Goal: Task Accomplishment & Management: Manage account settings

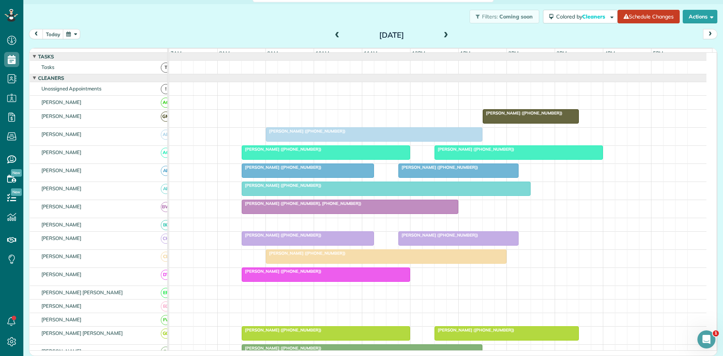
click at [445, 35] on span at bounding box center [446, 35] width 8 height 7
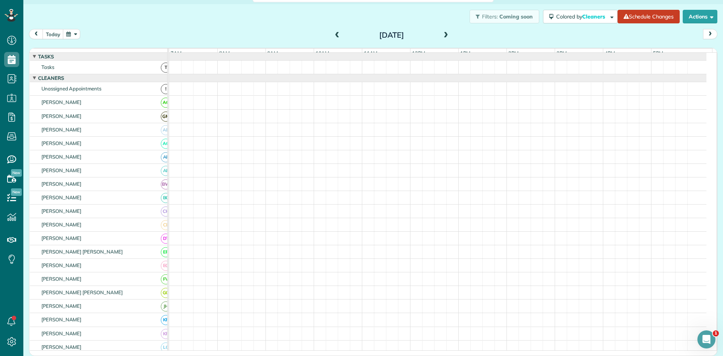
click at [443, 35] on span at bounding box center [446, 35] width 8 height 7
click at [333, 34] on span at bounding box center [337, 35] width 8 height 7
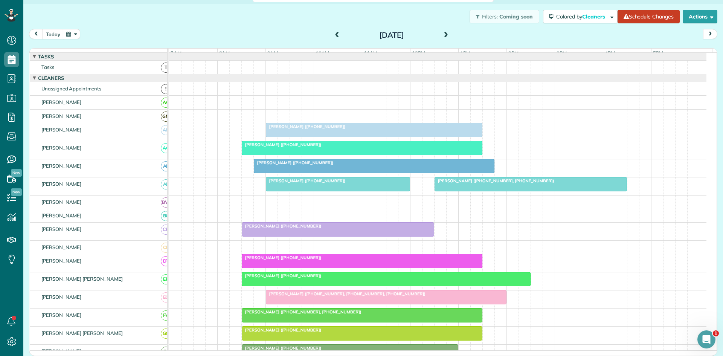
click at [442, 37] on span at bounding box center [446, 35] width 8 height 7
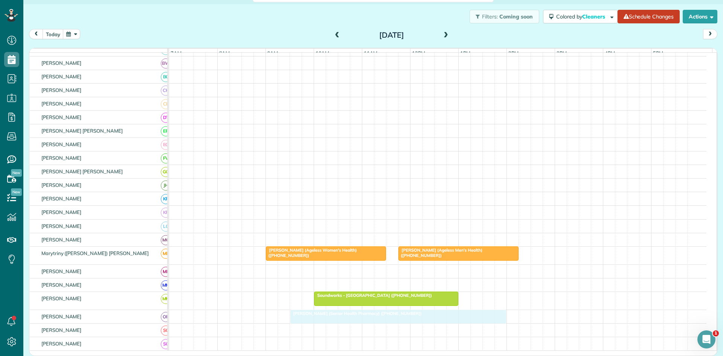
scroll to position [251, 0]
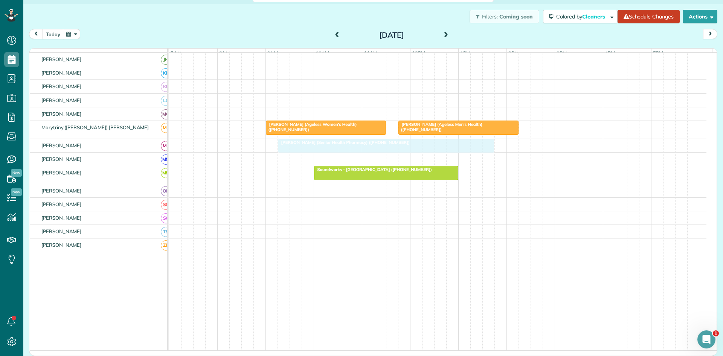
drag, startPoint x: 313, startPoint y: 145, endPoint x: 320, endPoint y: 145, distance: 6.8
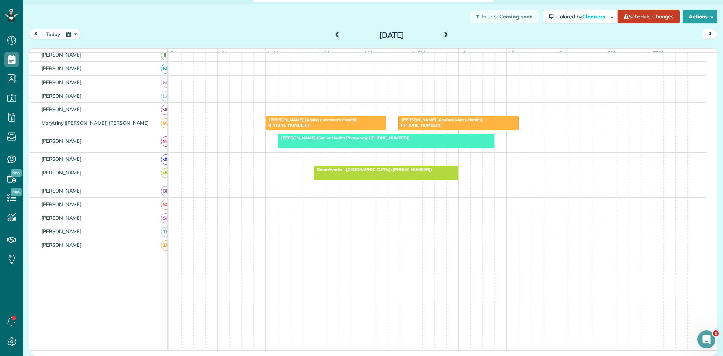
scroll to position [90, 0]
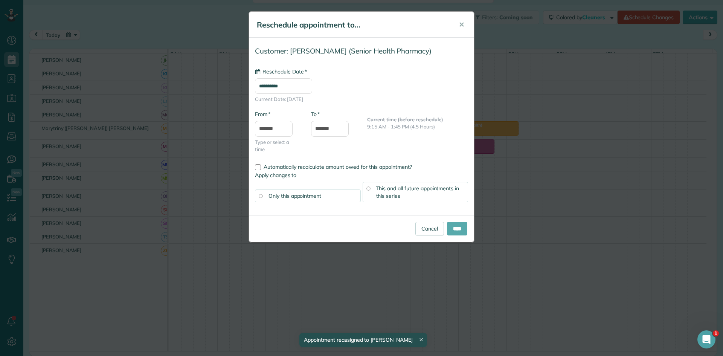
type input "**********"
click at [458, 227] on input "****" at bounding box center [457, 229] width 20 height 14
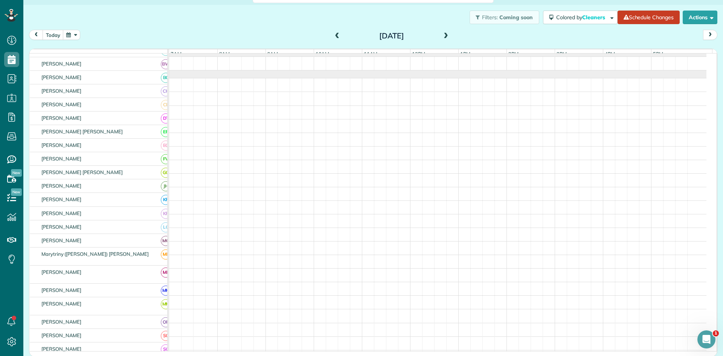
scroll to position [0, 0]
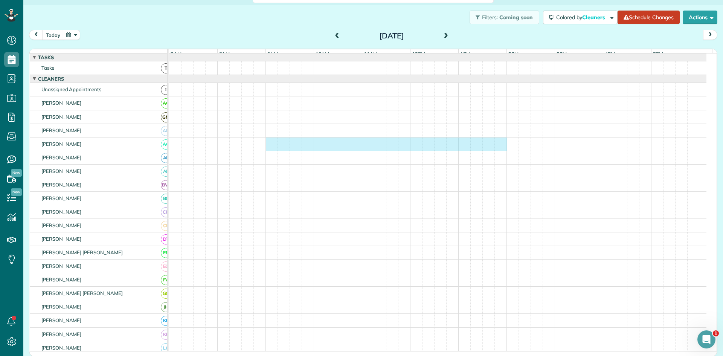
drag, startPoint x: 272, startPoint y: 153, endPoint x: 494, endPoint y: 143, distance: 222.3
click at [501, 143] on div at bounding box center [437, 143] width 537 height 13
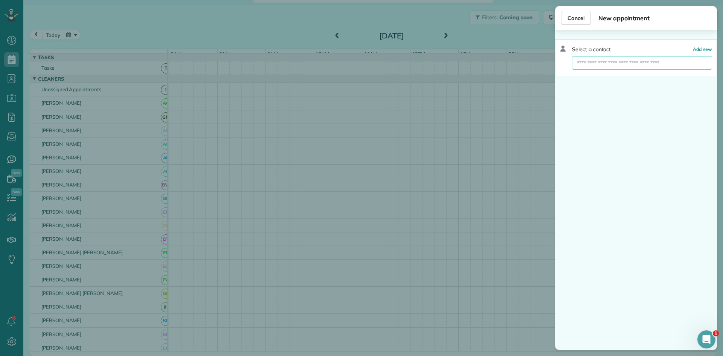
click at [625, 59] on input "text" at bounding box center [642, 63] width 140 height 14
type input "*"
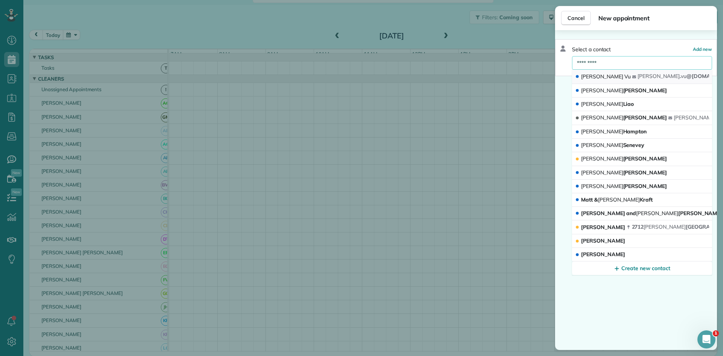
type input "*********"
click at [620, 80] on button "[PERSON_NAME] [PERSON_NAME] . vu @[DOMAIN_NAME]" at bounding box center [642, 77] width 140 height 14
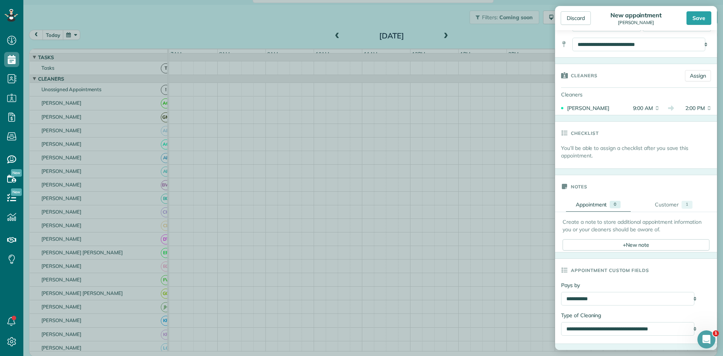
scroll to position [125, 0]
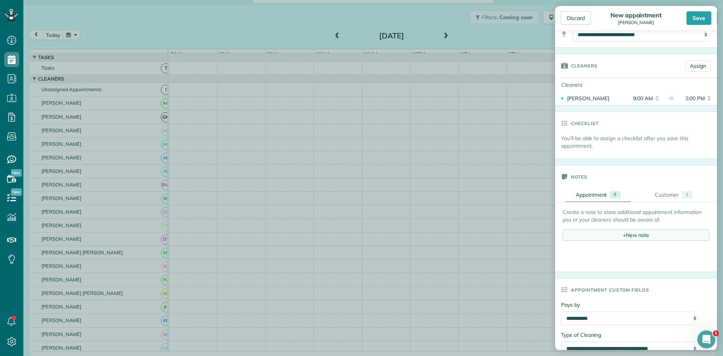
click at [626, 233] on div "+ New note" at bounding box center [635, 234] width 147 height 11
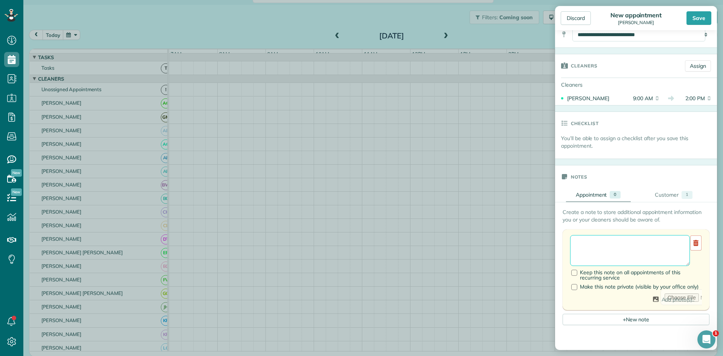
click at [620, 255] on textarea at bounding box center [630, 250] width 120 height 31
type textarea "**********"
click at [666, 196] on div "Customer" at bounding box center [667, 195] width 24 height 8
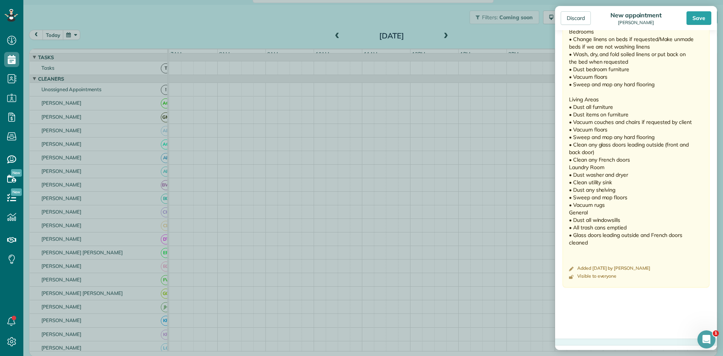
scroll to position [502, 0]
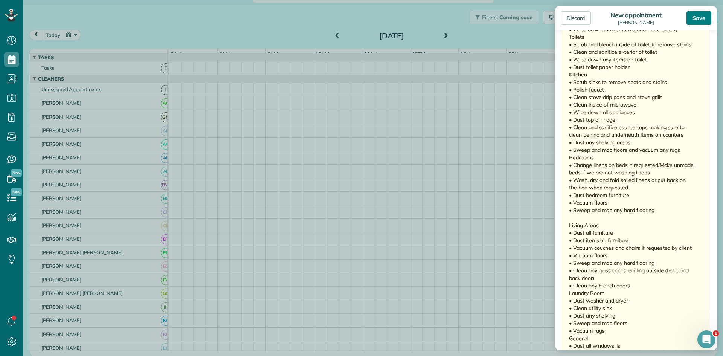
click at [693, 20] on div "Save" at bounding box center [698, 18] width 25 height 14
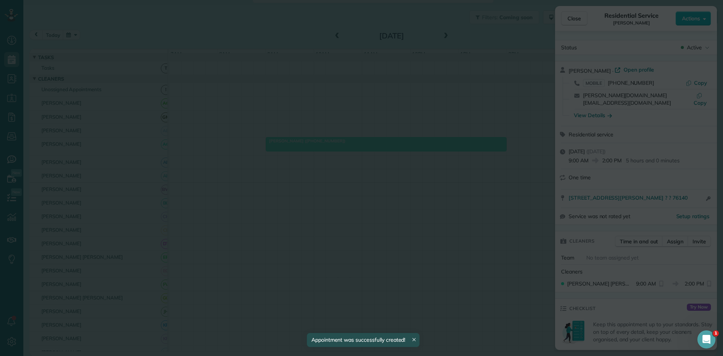
click at [0, 0] on div "**********" at bounding box center [0, 0] width 0 height 0
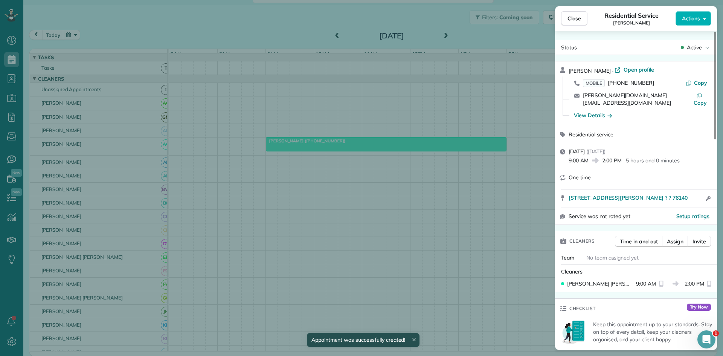
click at [569, 21] on span "Close" at bounding box center [574, 19] width 14 height 8
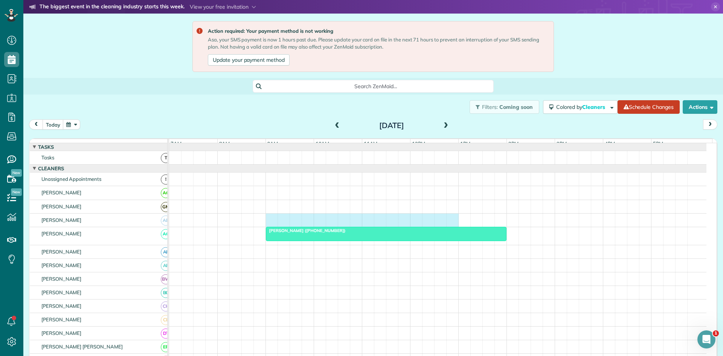
drag, startPoint x: 270, startPoint y: 227, endPoint x: 451, endPoint y: 219, distance: 181.3
click at [451, 219] on div at bounding box center [437, 219] width 537 height 13
drag, startPoint x: 272, startPoint y: 226, endPoint x: 445, endPoint y: 223, distance: 172.8
click at [449, 222] on div at bounding box center [437, 219] width 537 height 13
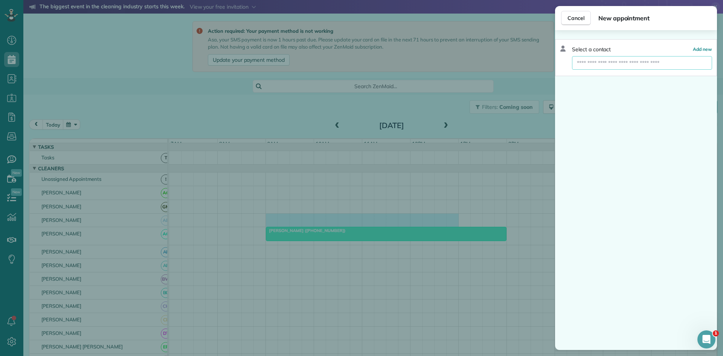
click at [652, 62] on input "text" at bounding box center [642, 63] width 140 height 14
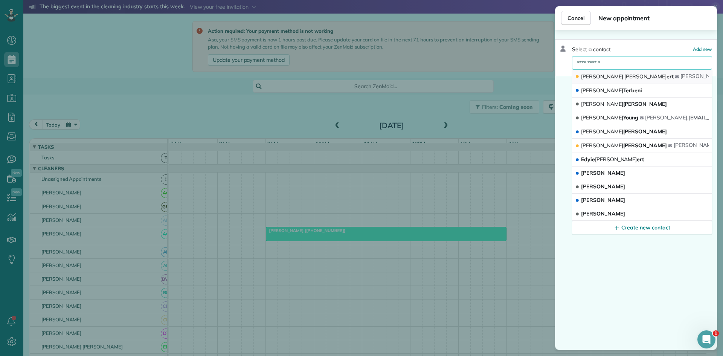
type input "**********"
click at [637, 72] on button "[PERSON_NAME] ert [PERSON_NAME] @[DOMAIN_NAME]" at bounding box center [642, 77] width 140 height 14
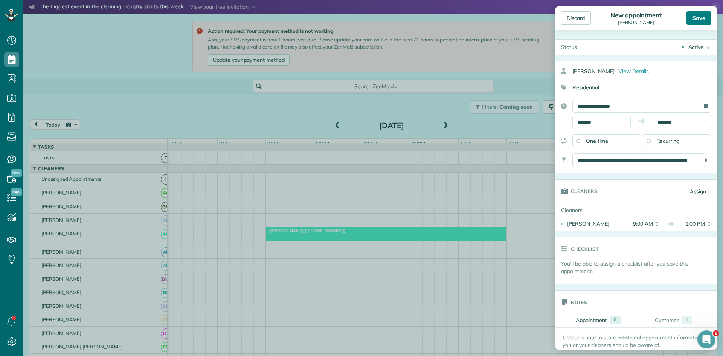
click at [691, 21] on div "Save" at bounding box center [698, 18] width 25 height 14
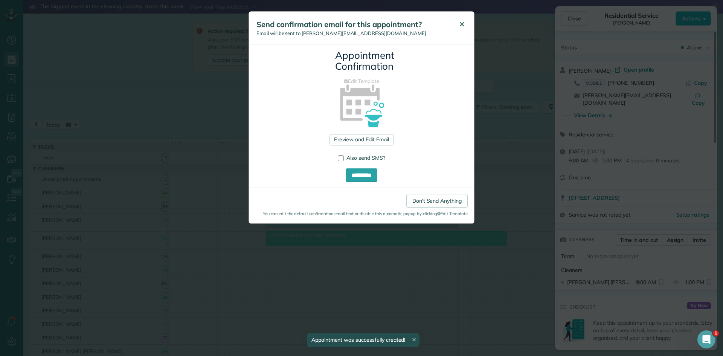
click at [455, 20] on button "✕" at bounding box center [461, 24] width 17 height 18
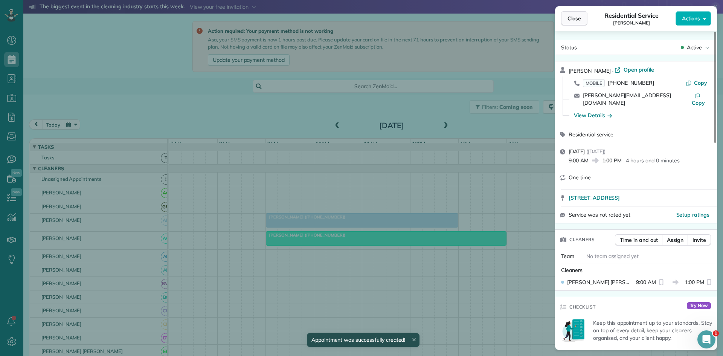
click at [567, 20] on button "Close" at bounding box center [574, 18] width 26 height 14
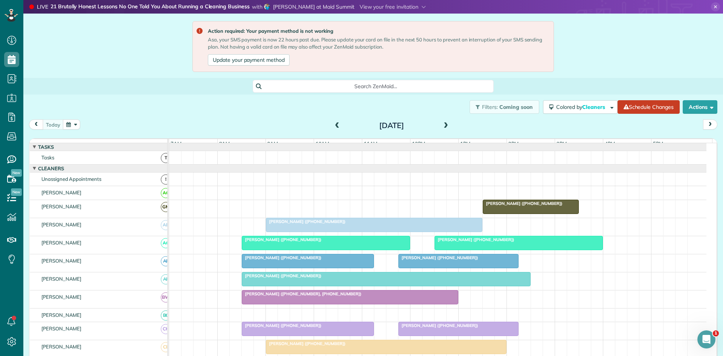
click at [326, 224] on span "[PERSON_NAME] ([PHONE_NUMBER])" at bounding box center [305, 221] width 81 height 5
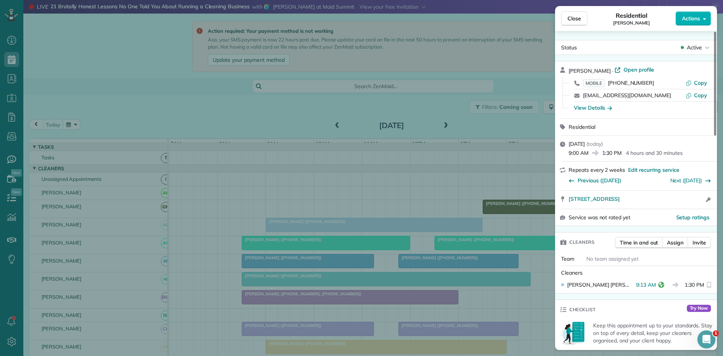
click at [342, 220] on div "Close Residential Christina Medlyn Actions Status Active Christina Medlyn · Ope…" at bounding box center [361, 178] width 723 height 356
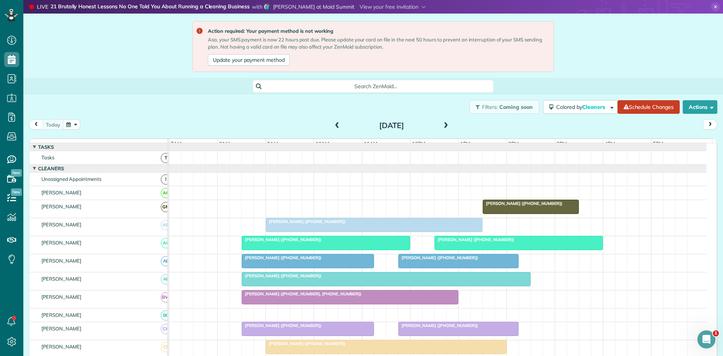
click at [294, 242] on span "[PERSON_NAME] ([PHONE_NUMBER])" at bounding box center [281, 239] width 81 height 5
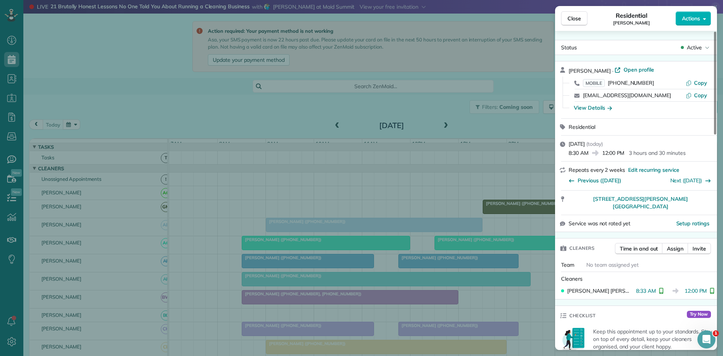
click at [291, 207] on div "Close Residential Angelique Wade Actions Status Active Angelique Wade · Open pr…" at bounding box center [361, 178] width 723 height 356
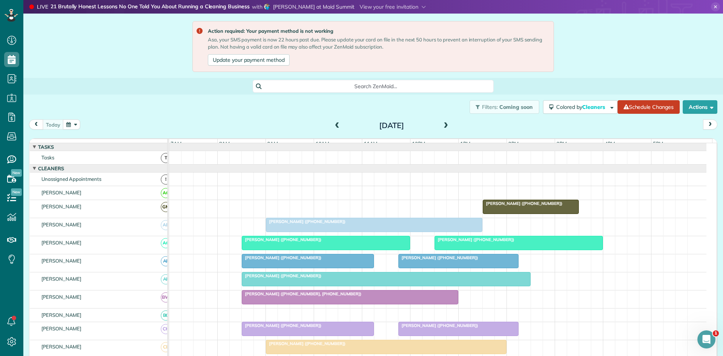
click at [439, 249] on div at bounding box center [519, 243] width 168 height 14
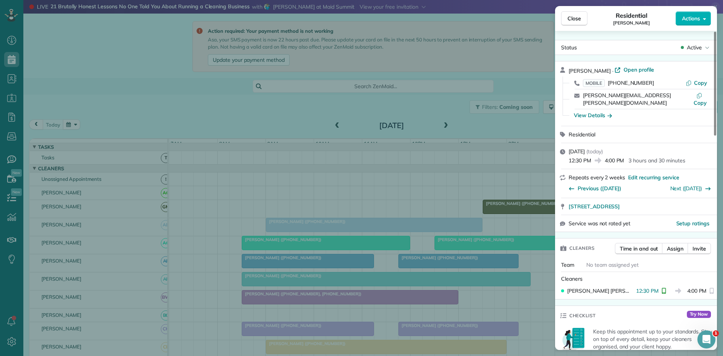
click at [314, 200] on div "Close Residential Dana Schnoor Actions Status Active Dana Schnoor · Open profil…" at bounding box center [361, 178] width 723 height 356
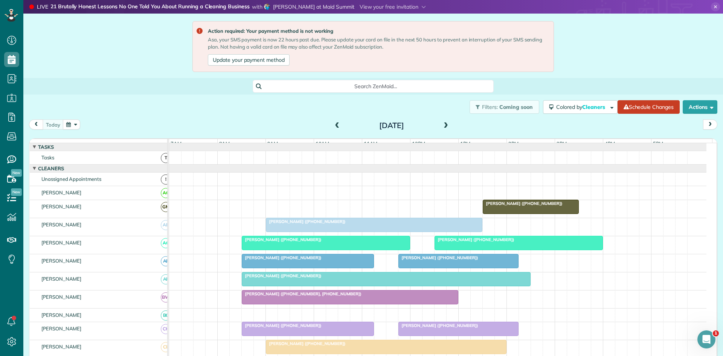
click at [262, 260] on span "[PERSON_NAME] ([PHONE_NUMBER])" at bounding box center [281, 257] width 81 height 5
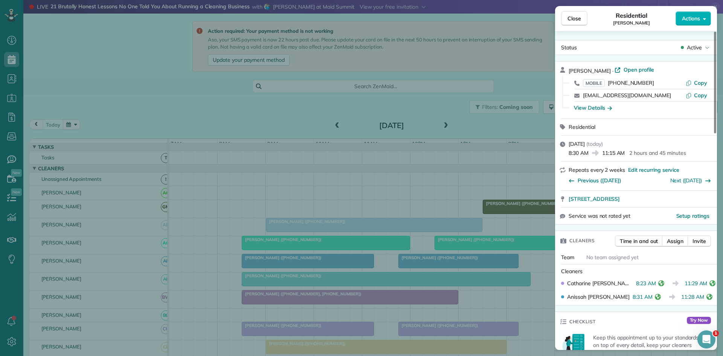
click at [329, 209] on div "Close Residential Sheria Tjoa Actions Status Active Sheria Tjoa · Open profile …" at bounding box center [361, 178] width 723 height 356
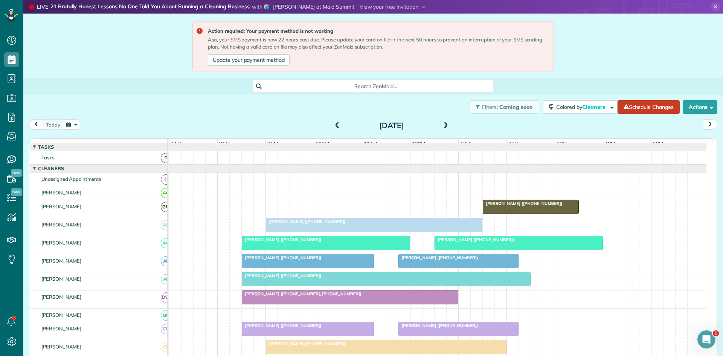
click at [444, 268] on div at bounding box center [458, 261] width 119 height 14
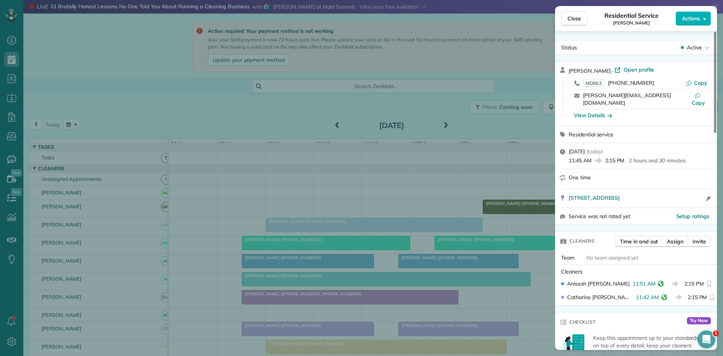
click at [341, 153] on div "Close Residential Service Fred Gilbert Actions Status Active Fred Gilbert · Ope…" at bounding box center [361, 178] width 723 height 356
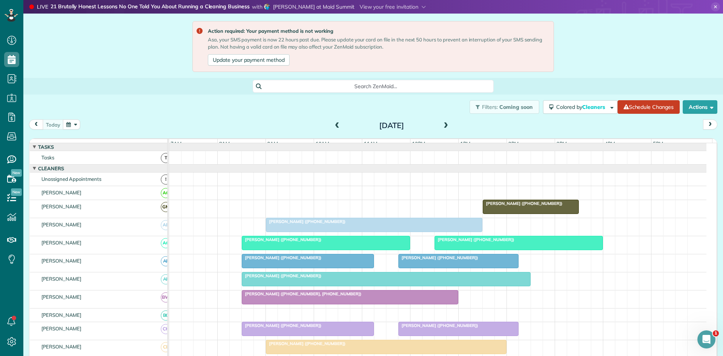
scroll to position [125, 0]
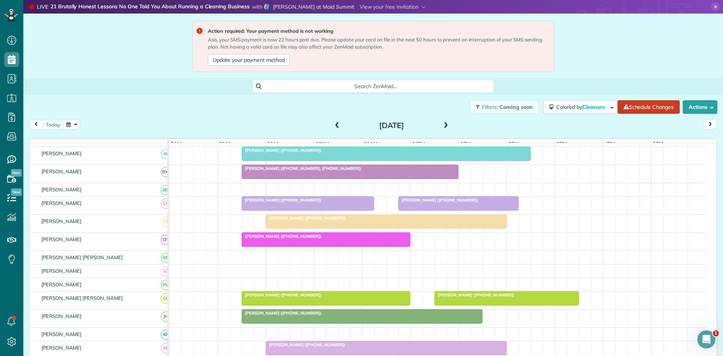
click at [311, 171] on span "[PERSON_NAME] ([PHONE_NUMBER], [PHONE_NUMBER])" at bounding box center [301, 168] width 120 height 5
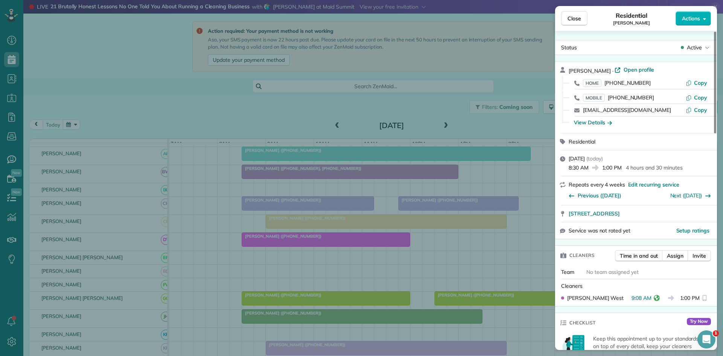
click at [311, 200] on div "Close Residential Elaine Stoker Actions Status Active Elaine Stoker · Open prof…" at bounding box center [361, 178] width 723 height 356
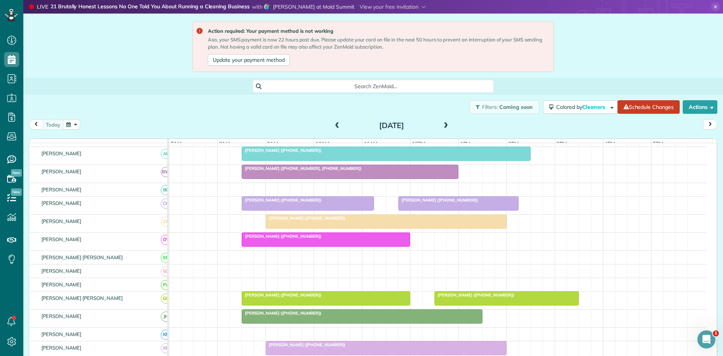
click at [274, 210] on div at bounding box center [307, 204] width 131 height 14
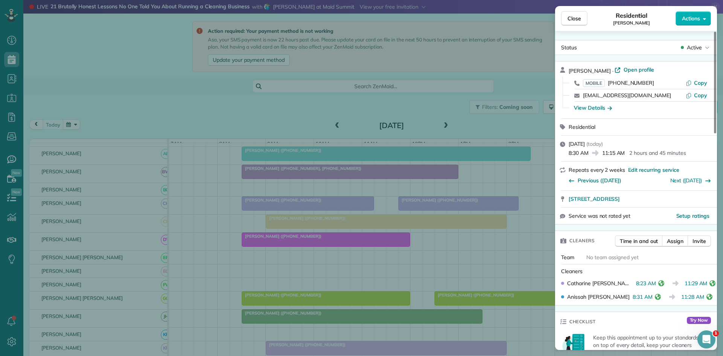
click at [446, 255] on div "Close Residential Sheria Tjoa Actions Status Active Sheria Tjoa · Open profile …" at bounding box center [361, 178] width 723 height 356
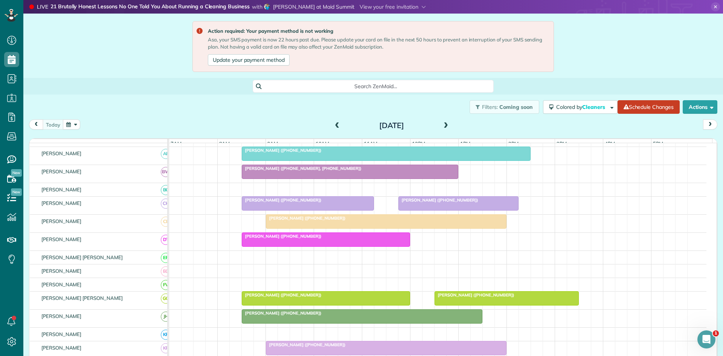
click at [446, 210] on div at bounding box center [458, 204] width 119 height 14
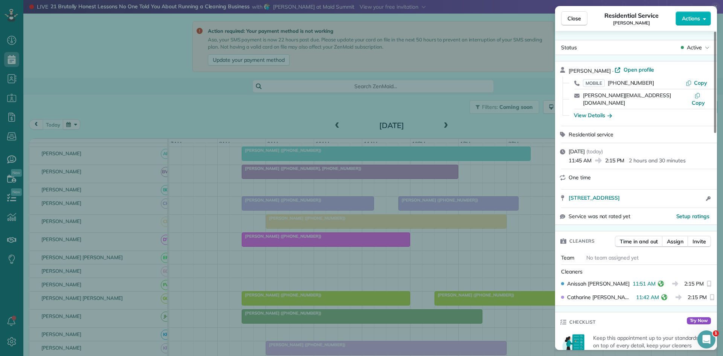
click at [272, 208] on div "Close Residential Service Fred Gilbert Actions Status Active Fred Gilbert · Ope…" at bounding box center [361, 178] width 723 height 356
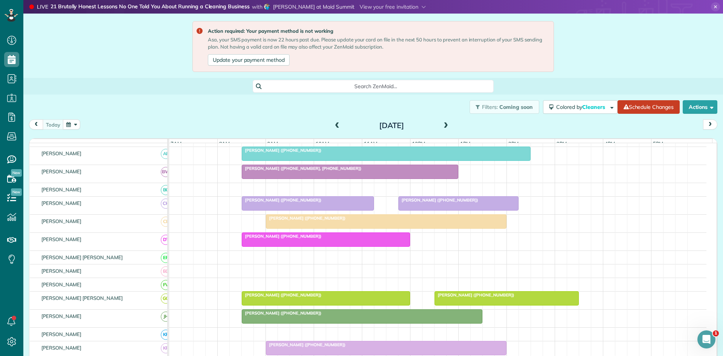
click at [281, 228] on div at bounding box center [386, 222] width 240 height 14
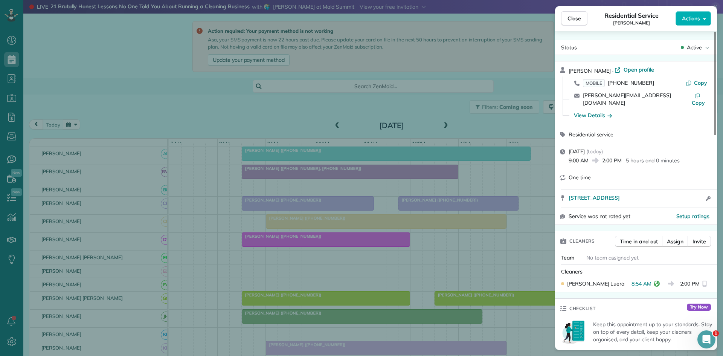
click at [303, 239] on div "Close Residential Service Yvonne Maynard Actions Status Active Yvonne Maynard ·…" at bounding box center [361, 178] width 723 height 356
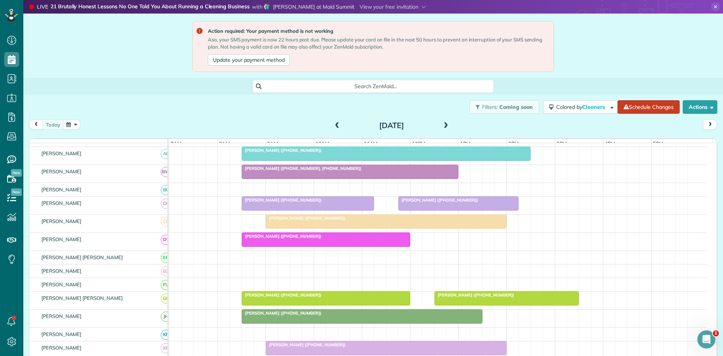
click at [298, 245] on div at bounding box center [326, 240] width 168 height 14
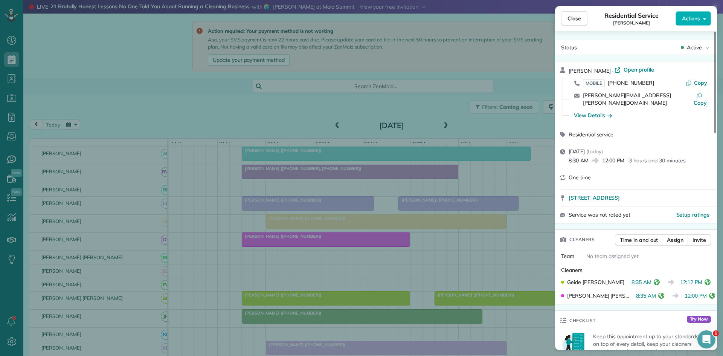
click at [246, 181] on div "Close Residential Service Jim Devereaux Actions Status Active Jim Devereaux · O…" at bounding box center [361, 178] width 723 height 356
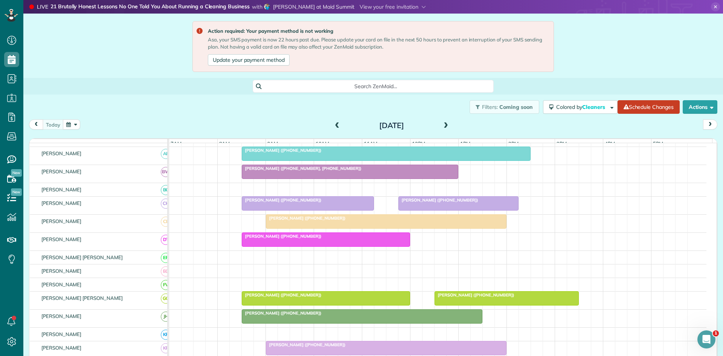
click at [456, 297] on span "[PERSON_NAME] ([PHONE_NUMBER])" at bounding box center [474, 294] width 81 height 5
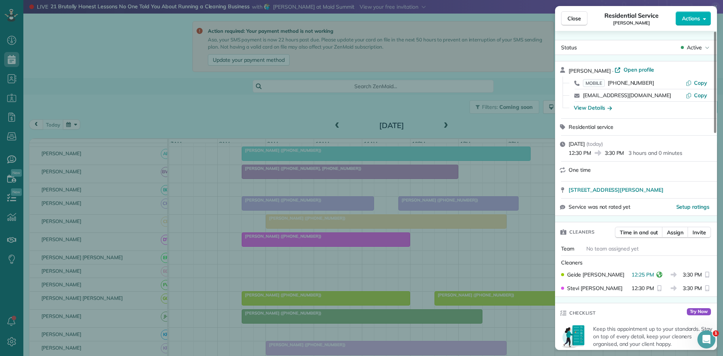
click at [322, 201] on div "Close Residential Service Tiffany Frazier Actions Status Active Tiffany Frazier…" at bounding box center [361, 178] width 723 height 356
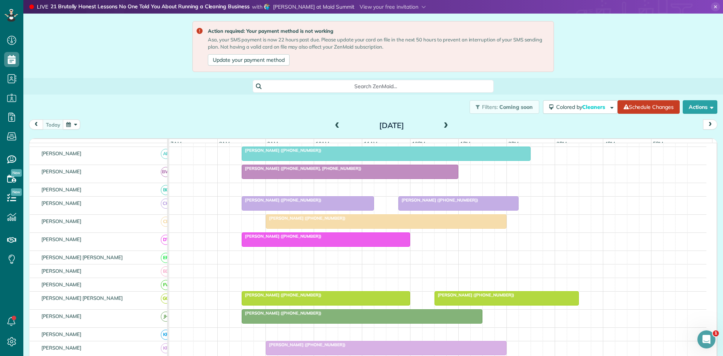
scroll to position [251, 0]
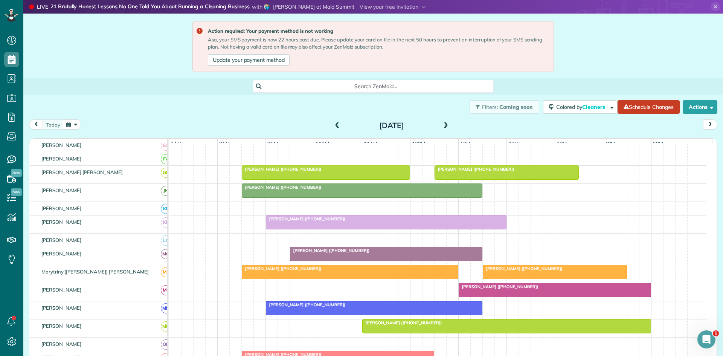
click at [356, 229] on div at bounding box center [386, 222] width 240 height 14
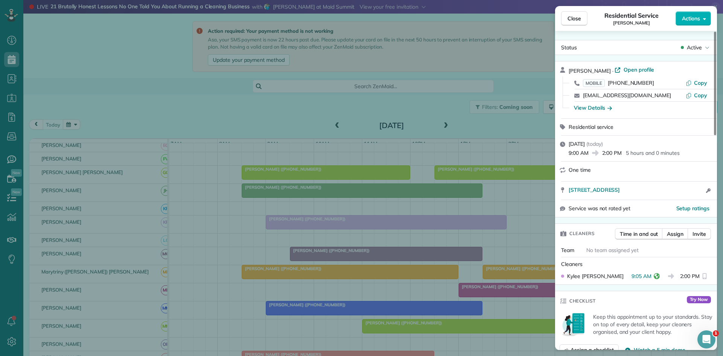
click at [412, 216] on div "Close Residential Service Lita Emmanuel Actions Status Active Lita Emmanuel · O…" at bounding box center [361, 178] width 723 height 356
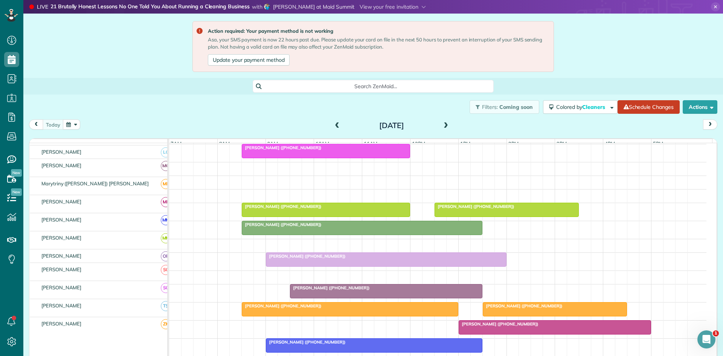
scroll to position [214, 0]
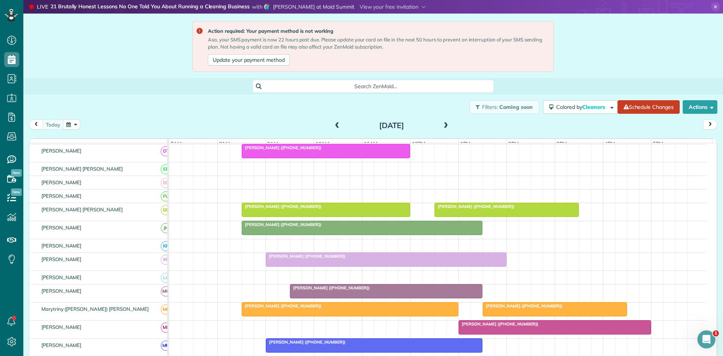
click at [375, 316] on div at bounding box center [350, 309] width 216 height 14
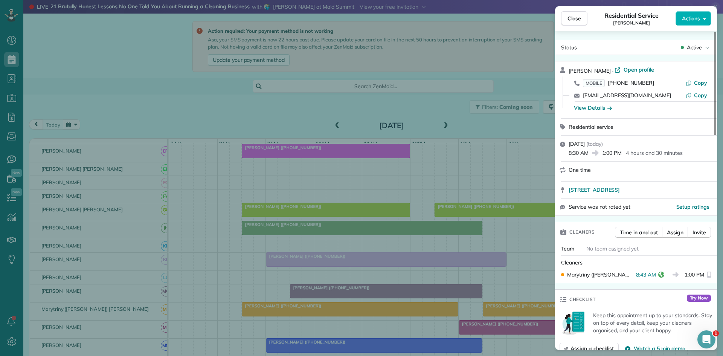
click at [414, 290] on div "Close Residential Service Judy Schmidt Actions Status Active Judy Schmidt · Ope…" at bounding box center [361, 178] width 723 height 356
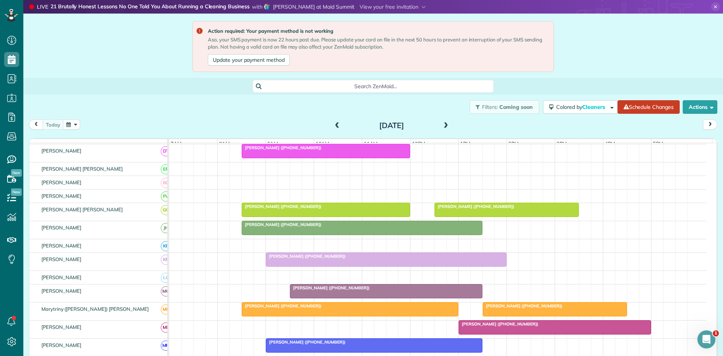
scroll to position [339, 0]
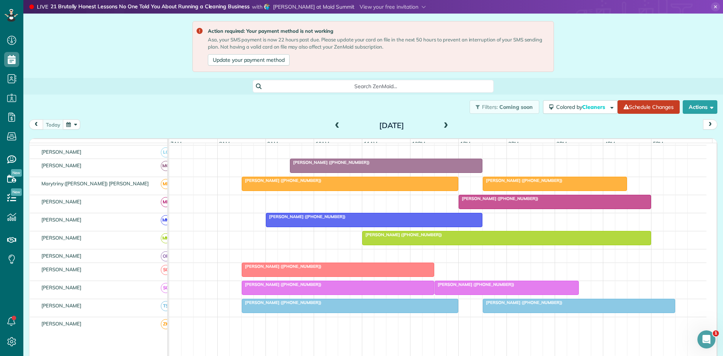
click at [379, 245] on div at bounding box center [507, 238] width 288 height 14
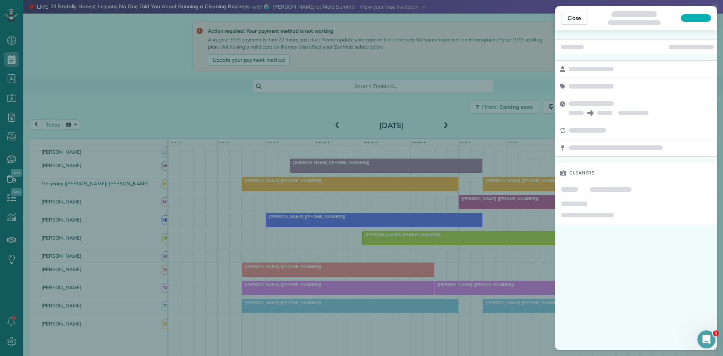
click at [363, 244] on div "Close Cleaners" at bounding box center [361, 178] width 723 height 356
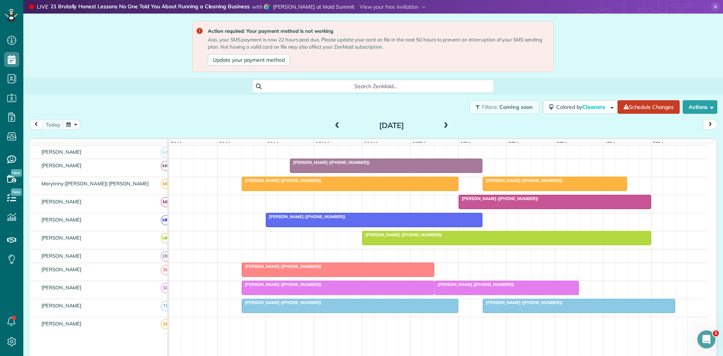
click at [312, 269] on div "[PERSON_NAME] ([PHONE_NUMBER])" at bounding box center [338, 266] width 188 height 5
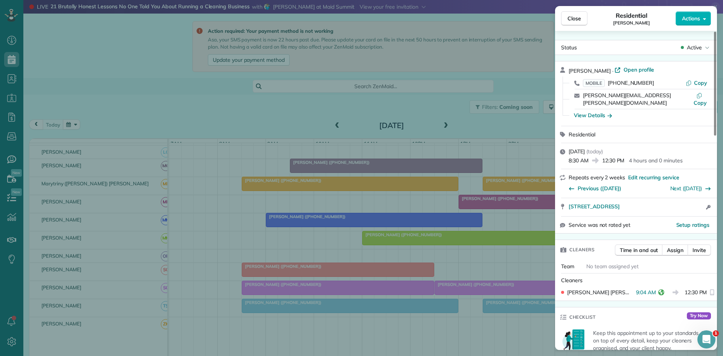
click at [349, 241] on div "Close Residential Toni Warden Actions Status Active Toni Warden · Open profile …" at bounding box center [361, 178] width 723 height 356
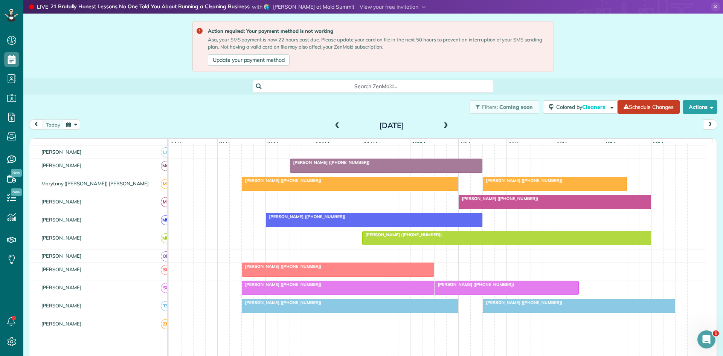
click at [329, 287] on div "[PERSON_NAME] ([PHONE_NUMBER])" at bounding box center [338, 284] width 188 height 5
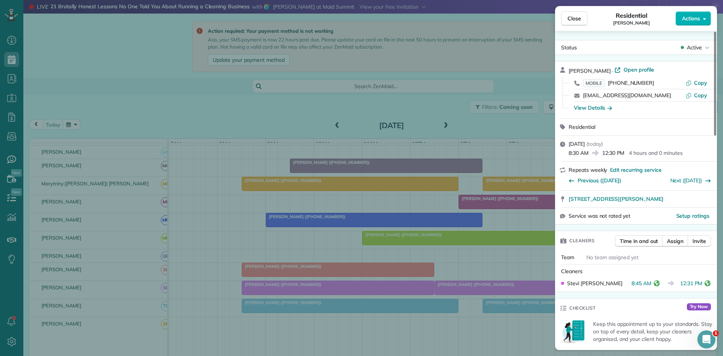
click at [470, 276] on div "Close Residential Wendy Riley Actions Status Active Wendy Riley · Open profile …" at bounding box center [361, 178] width 723 height 356
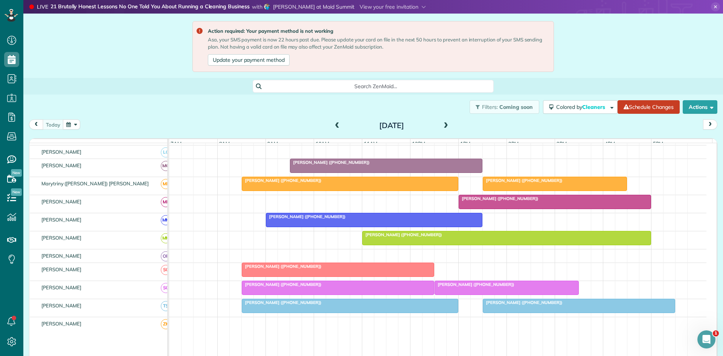
click at [490, 294] on div at bounding box center [506, 288] width 143 height 14
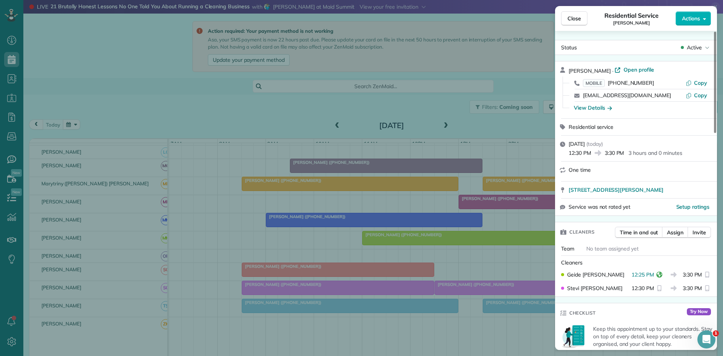
click at [420, 234] on div "Close Residential Service Tiffany Frazier Actions Status Active Tiffany Frazier…" at bounding box center [361, 178] width 723 height 356
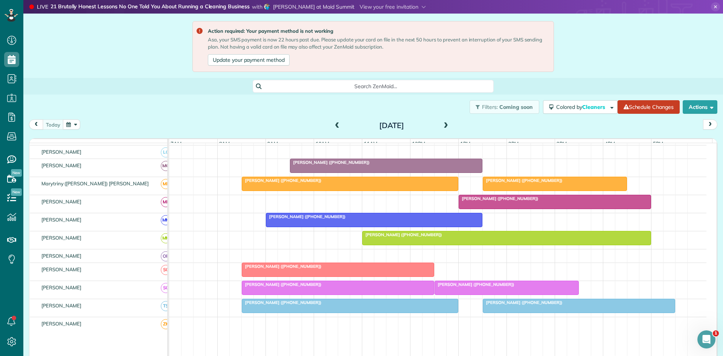
click at [369, 312] on div at bounding box center [350, 306] width 216 height 14
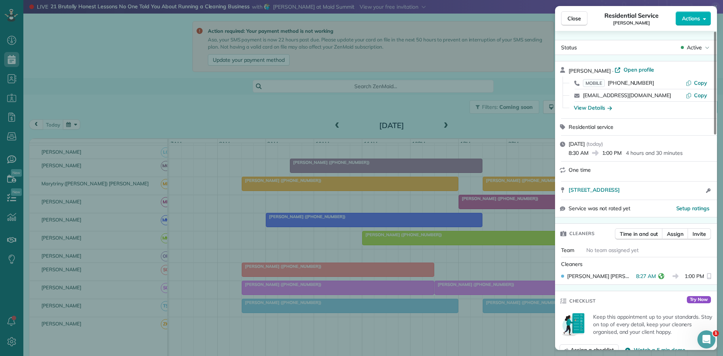
click at [441, 241] on div "Close Residential Service Evan Steele Actions Status Active Evan Steele · Open …" at bounding box center [361, 178] width 723 height 356
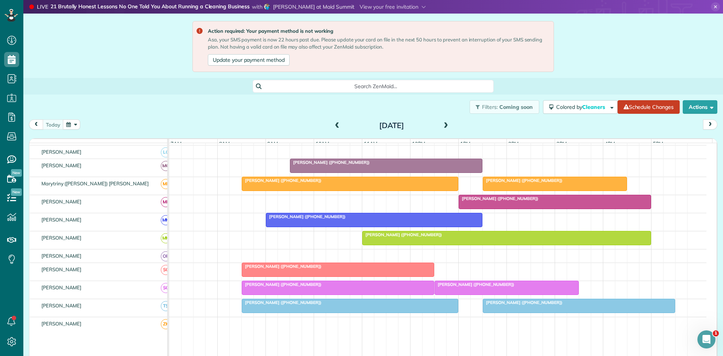
click at [446, 126] on span at bounding box center [446, 125] width 8 height 7
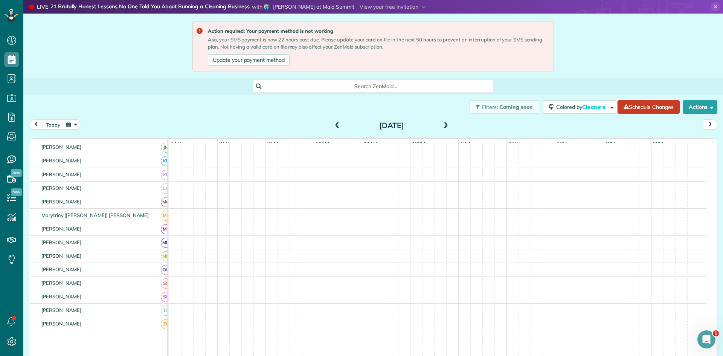
click at [445, 126] on span at bounding box center [446, 125] width 8 height 7
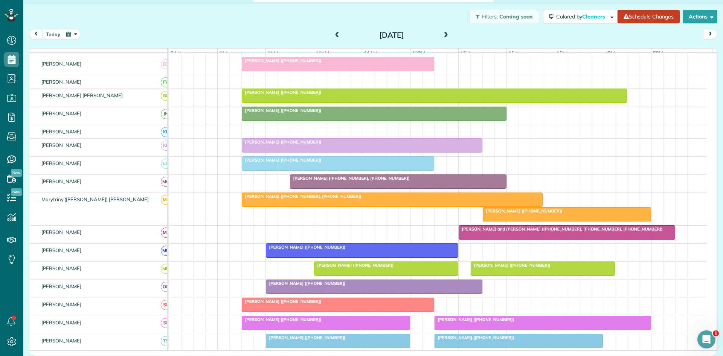
scroll to position [107, 0]
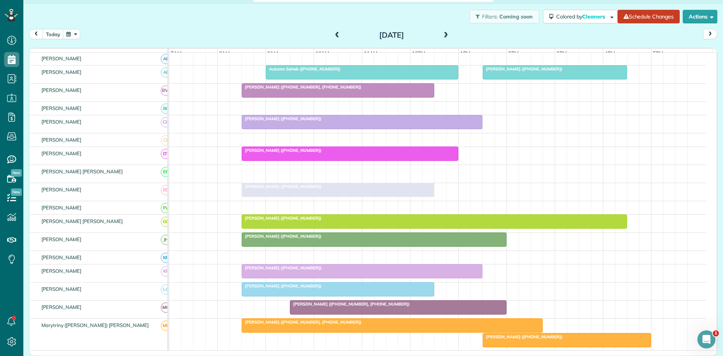
drag, startPoint x: 280, startPoint y: 179, endPoint x: 281, endPoint y: 190, distance: 11.4
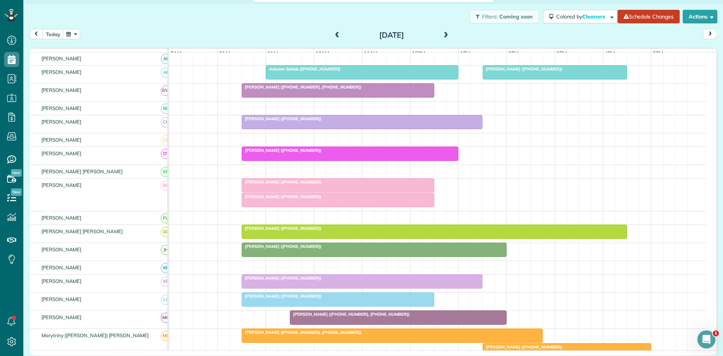
click at [288, 184] on span "Kimberly Eden (+19723653004)" at bounding box center [281, 181] width 81 height 5
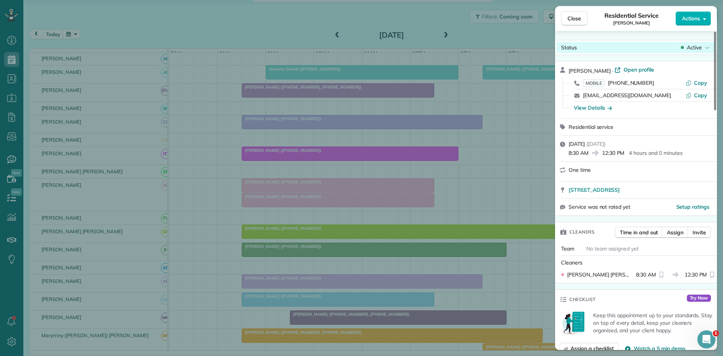
click at [696, 48] on span "Active" at bounding box center [694, 48] width 15 height 8
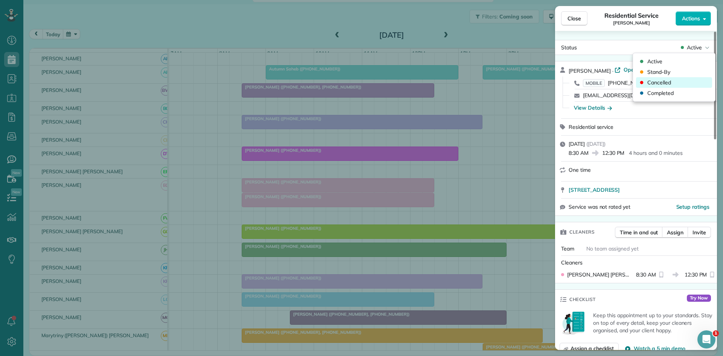
click at [681, 84] on div "Cancelled" at bounding box center [674, 82] width 76 height 11
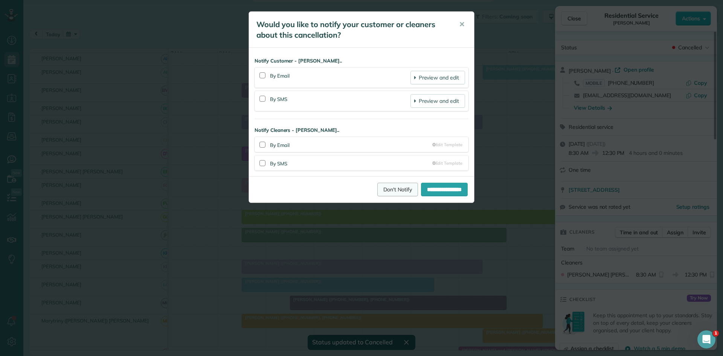
click at [384, 186] on link "Don't Notify" at bounding box center [397, 190] width 41 height 14
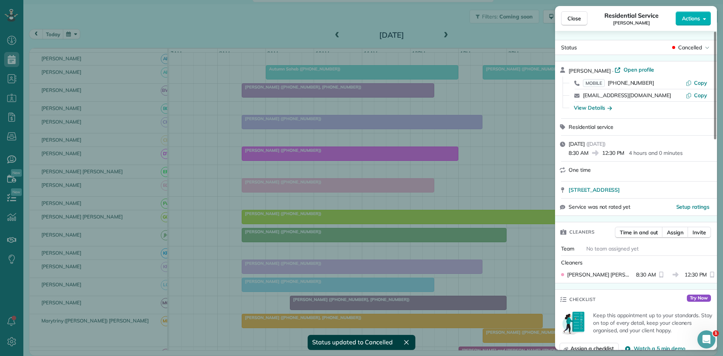
click at [573, 26] on div "Close Residential Service Kimberly Eden Actions" at bounding box center [636, 18] width 162 height 25
click at [573, 23] on button "Close" at bounding box center [574, 18] width 26 height 14
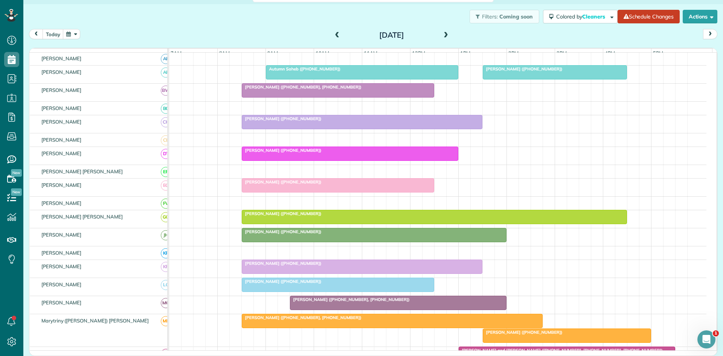
click at [335, 37] on span at bounding box center [337, 35] width 8 height 7
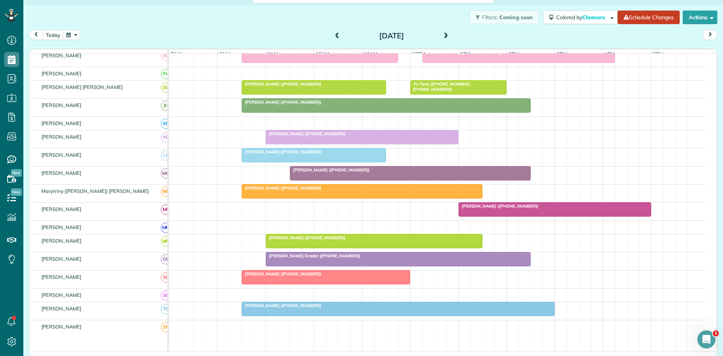
scroll to position [344, 0]
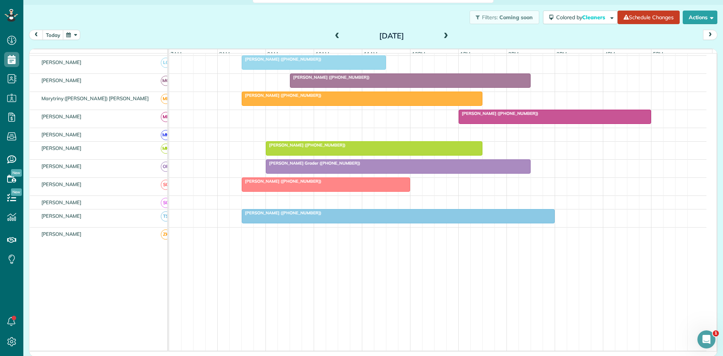
click at [443, 35] on span at bounding box center [446, 36] width 8 height 7
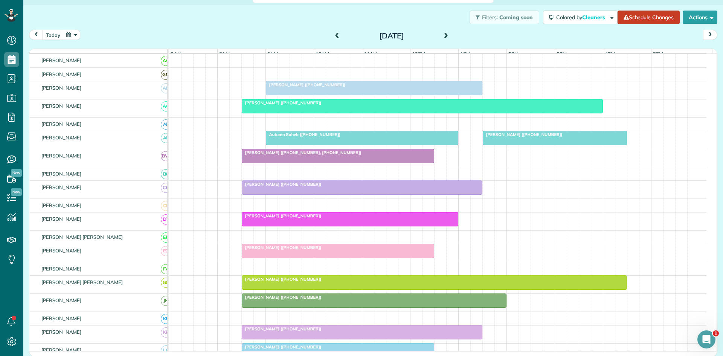
scroll to position [0, 0]
